Goal: Navigation & Orientation: Go to known website

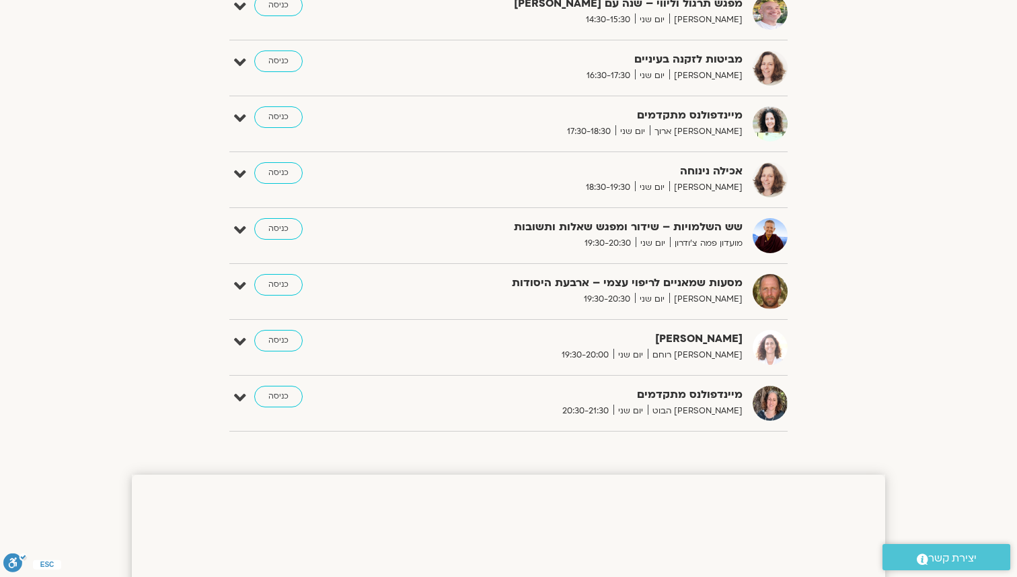
scroll to position [937, 0]
click at [289, 233] on link "כניסה" at bounding box center [278, 228] width 48 height 22
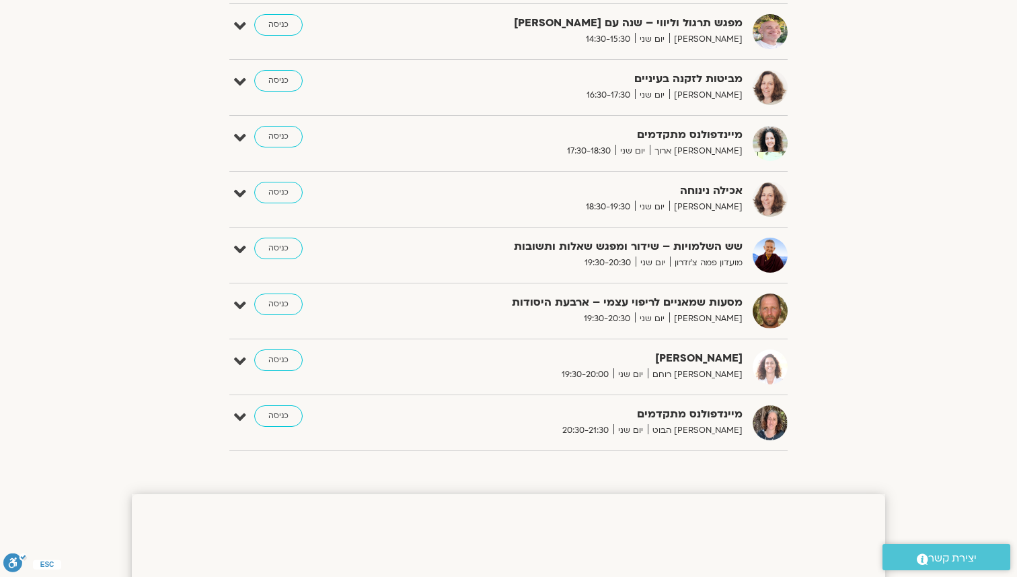
scroll to position [917, 0]
click at [291, 416] on link "כניסה" at bounding box center [278, 415] width 48 height 22
